Goal: Transaction & Acquisition: Purchase product/service

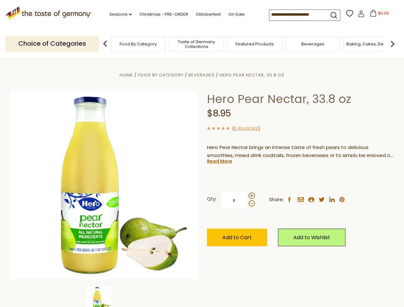
click at [202, 153] on div "Home Food By Category [GEOGRAPHIC_DATA] Hero Pear Nectar, 33.8 oz Hero Pear Nec…" at bounding box center [201, 194] width 393 height 246
click at [118, 14] on link "Seasons dropdown_arrow" at bounding box center [120, 14] width 22 height 7
click at [297, 15] on input at bounding box center [296, 14] width 54 height 9
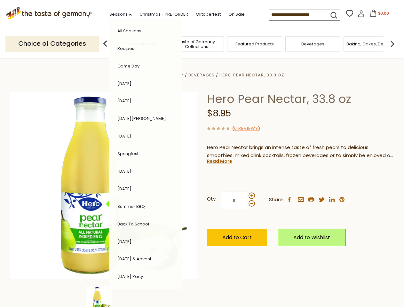
click at [378, 15] on span "$0.00" at bounding box center [383, 13] width 11 height 5
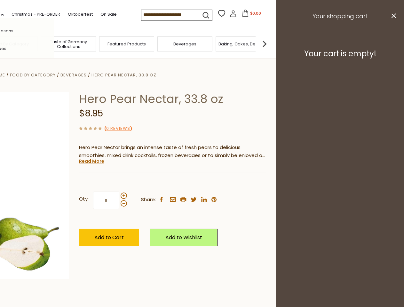
click at [54, 43] on div "All Seasons Recipes Game Day [DATE] [DATE] [DATE][PERSON_NAME] [DATE] Springfes…" at bounding box center [17, 153] width 73 height 271
click at [271, 43] on img at bounding box center [264, 43] width 13 height 13
click at [202, 183] on div "Qty: * Share: facebook email printer twitter linkedin pinterest" at bounding box center [172, 200] width 187 height 37
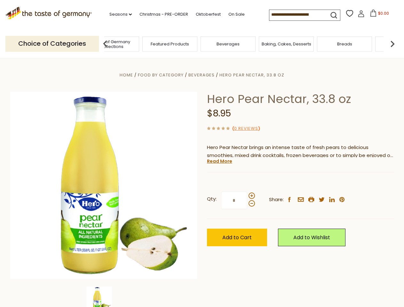
click at [104, 297] on img at bounding box center [99, 299] width 26 height 26
click at [219, 161] on link "Read More" at bounding box center [219, 161] width 25 height 6
